Goal: Transaction & Acquisition: Obtain resource

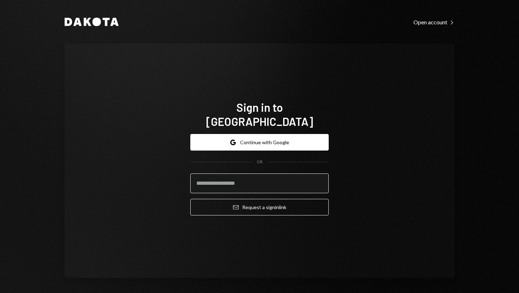
click at [244, 180] on input "email" at bounding box center [259, 184] width 138 height 20
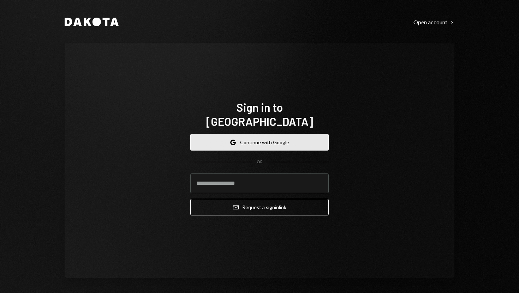
click at [265, 136] on button "Google Continue with Google" at bounding box center [259, 142] width 138 height 17
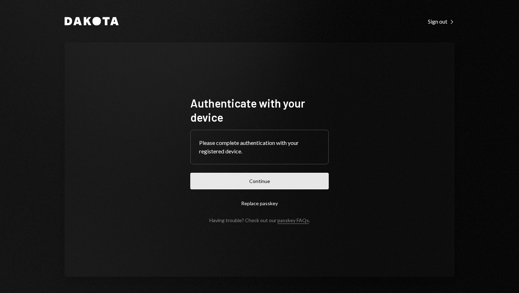
click at [236, 186] on button "Continue" at bounding box center [259, 181] width 138 height 17
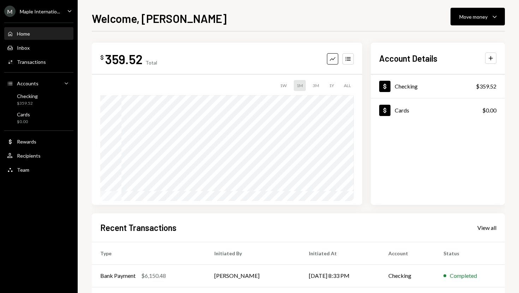
click at [42, 16] on div "M Maple Internatio..." at bounding box center [32, 11] width 56 height 11
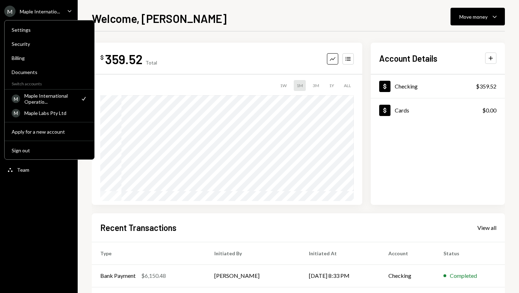
click at [42, 12] on div "Maple Internatio..." at bounding box center [40, 11] width 40 height 6
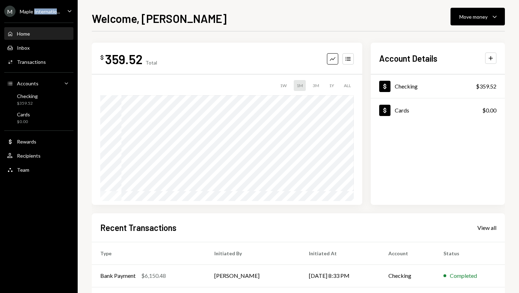
click at [42, 12] on div "Maple Internatio..." at bounding box center [40, 11] width 40 height 6
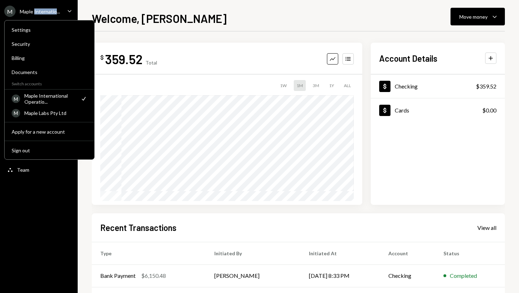
click at [42, 12] on div "Maple Internatio..." at bounding box center [40, 11] width 40 height 6
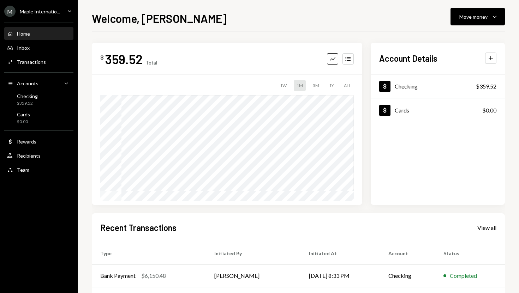
click at [52, 13] on div "Maple Internatio..." at bounding box center [40, 11] width 40 height 6
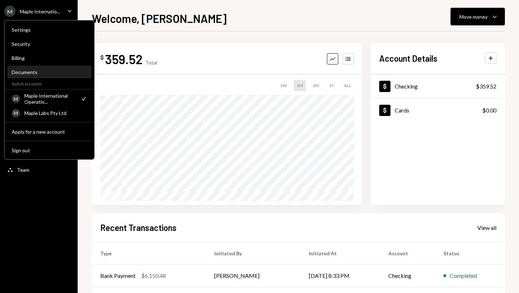
click at [31, 73] on div "Documents" at bounding box center [50, 72] width 76 height 6
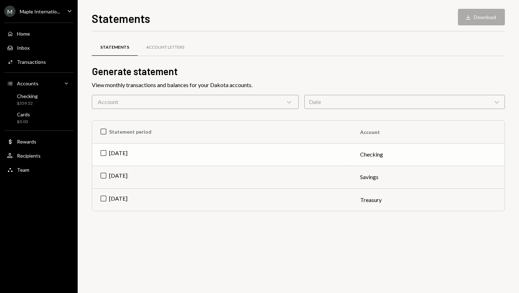
click at [152, 158] on td "[DATE]" at bounding box center [222, 154] width 260 height 23
click at [153, 50] on div "Account Letters" at bounding box center [165, 48] width 38 height 6
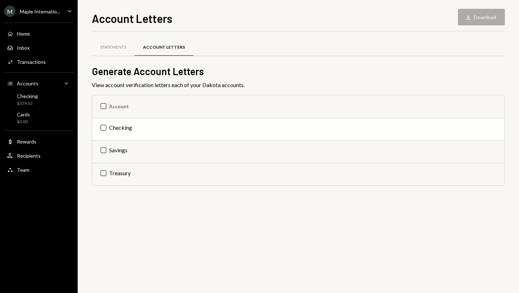
click at [113, 131] on td "Checking" at bounding box center [298, 129] width 413 height 23
click at [114, 51] on div "Statements" at bounding box center [113, 47] width 43 height 17
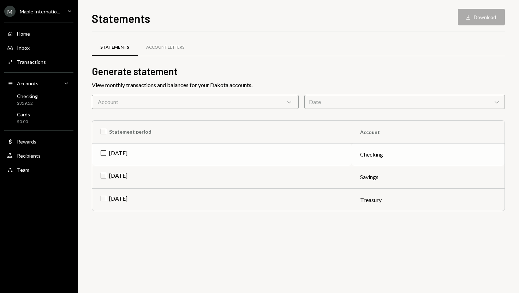
click at [122, 163] on td "[DATE]" at bounding box center [222, 154] width 260 height 23
click at [467, 20] on icon "Download" at bounding box center [468, 17] width 7 height 7
